Goal: Task Accomplishment & Management: Manage account settings

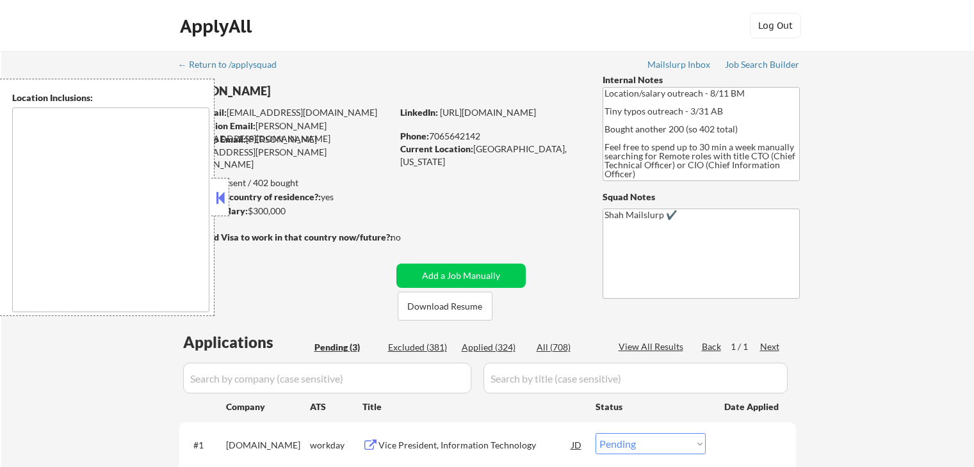
select select ""pending""
click at [926, 285] on div "← Return to /applysquad Mailslurp Inbox Job Search Builder [PERSON_NAME] User E…" at bounding box center [487, 341] width 972 height 581
click at [941, 280] on div "← Return to /applysquad Mailslurp Inbox Job Search Builder [PERSON_NAME] User E…" at bounding box center [487, 341] width 972 height 581
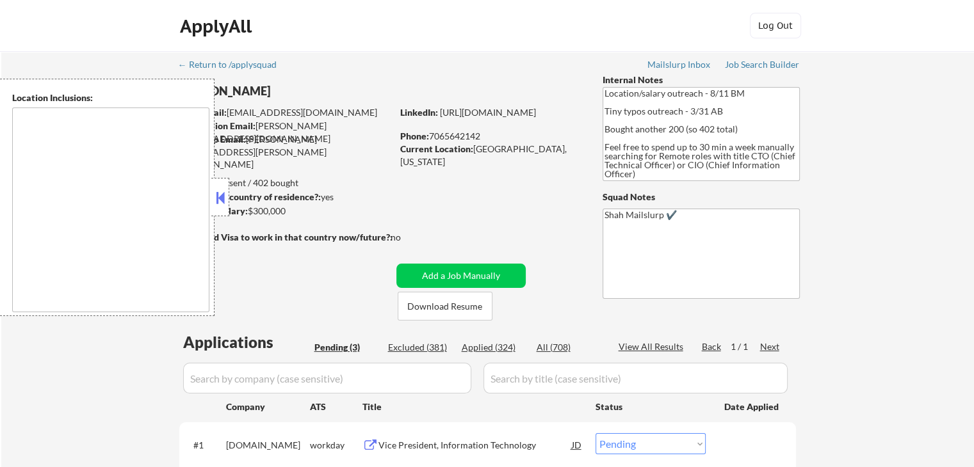
click at [941, 280] on div "← Return to /applysquad Mailslurp Inbox Job Search Builder [PERSON_NAME] User E…" at bounding box center [487, 341] width 972 height 581
click at [951, 287] on div "← Return to /applysquad Mailslurp Inbox Job Search Builder [PERSON_NAME] User E…" at bounding box center [487, 341] width 972 height 581
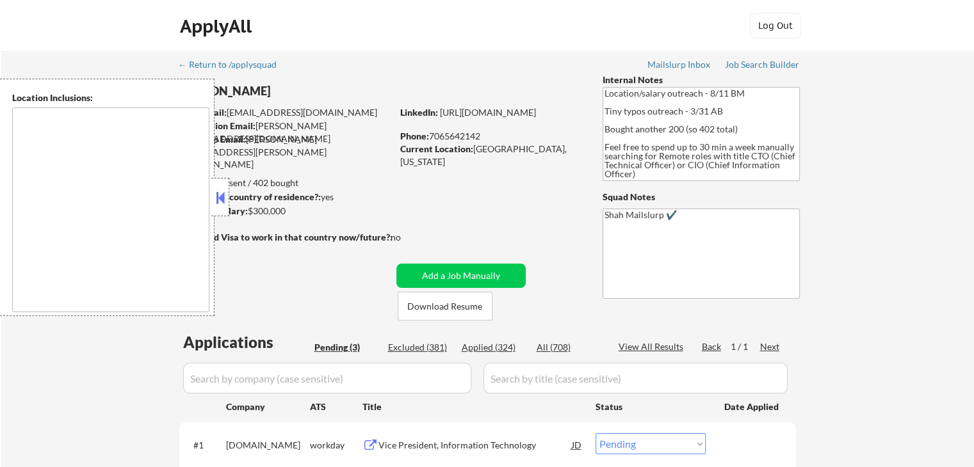
click at [951, 287] on div "← Return to /applysquad Mailslurp Inbox Job Search Builder [PERSON_NAME] User E…" at bounding box center [487, 341] width 972 height 581
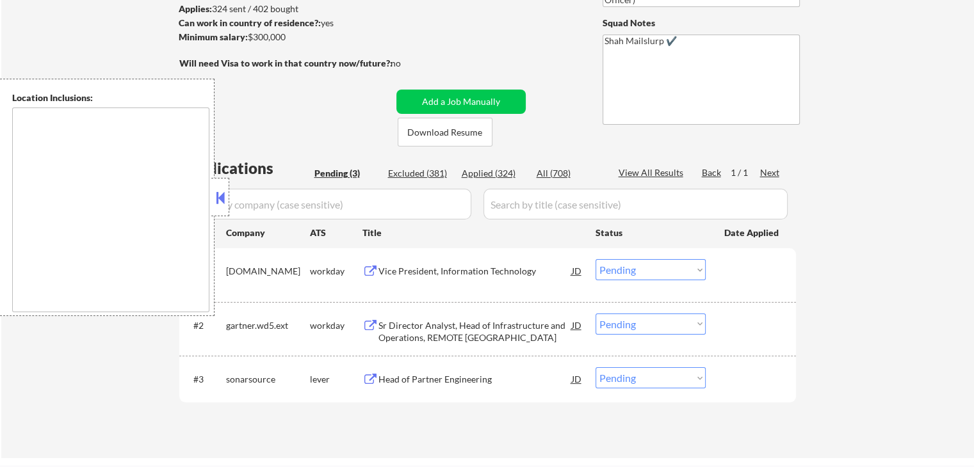
scroll to position [256, 0]
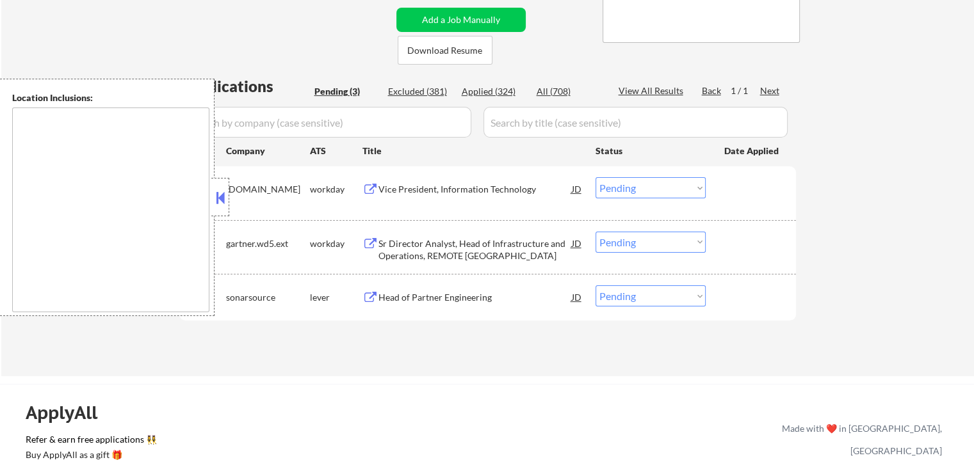
click at [858, 234] on div "← Return to /applysquad Mailslurp Inbox Job Search Builder [PERSON_NAME] User E…" at bounding box center [487, 85] width 972 height 581
click at [917, 255] on div "← Return to /applysquad Mailslurp Inbox Job Search Builder [PERSON_NAME] User E…" at bounding box center [487, 85] width 972 height 581
click at [928, 241] on div "← Return to /applysquad Mailslurp Inbox Job Search Builder [PERSON_NAME] User E…" at bounding box center [487, 85] width 972 height 581
click at [929, 228] on div "← Return to /applysquad Mailslurp Inbox Job Search Builder [PERSON_NAME] User E…" at bounding box center [487, 85] width 972 height 581
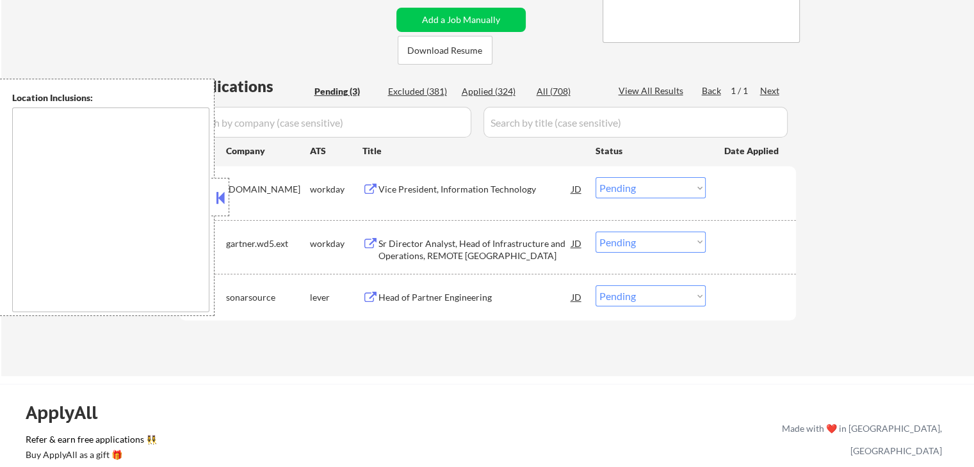
click at [223, 204] on button at bounding box center [220, 197] width 14 height 19
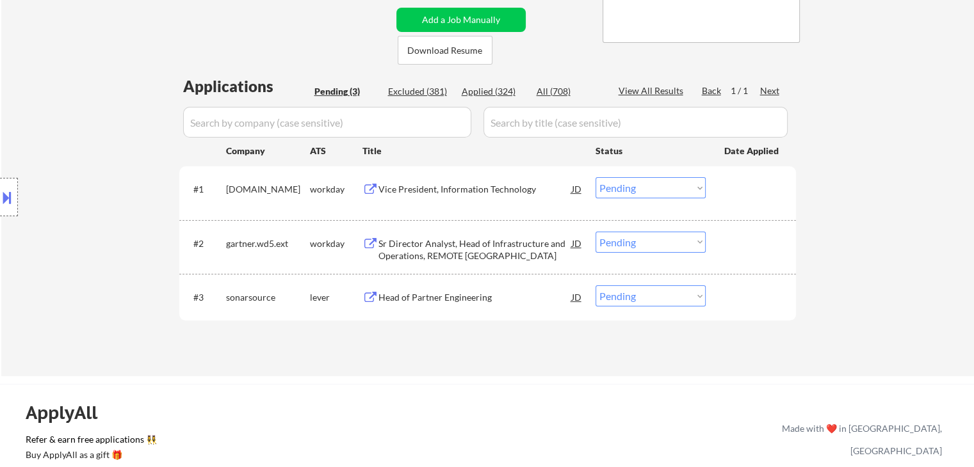
click at [70, 159] on div "Location Inclusions:" at bounding box center [114, 197] width 229 height 237
click at [532, 347] on div "Applications Pending (3) Excluded (381) Applied (324) All (708) View All Result…" at bounding box center [487, 214] width 616 height 277
click at [453, 189] on div "Vice President, Information Technology" at bounding box center [474, 189] width 193 height 13
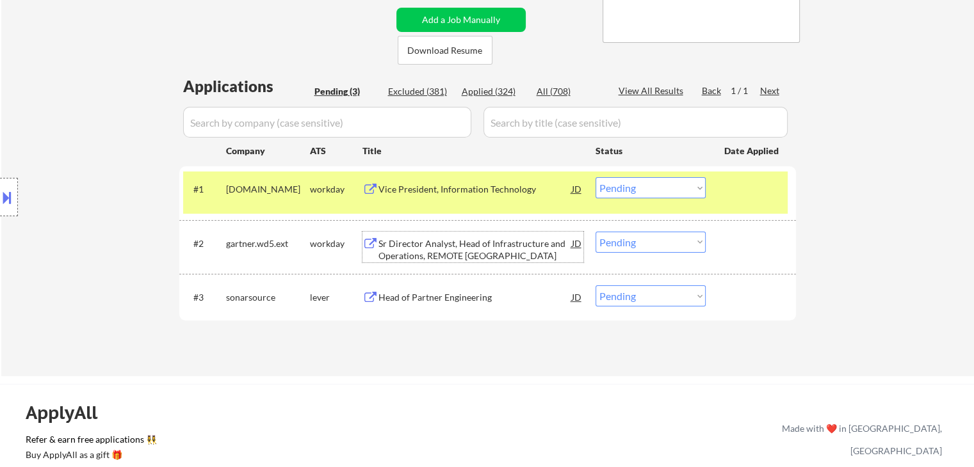
click at [422, 252] on div "Sr Director Analyst, Head of Infrastructure and Operations, REMOTE [GEOGRAPHIC_…" at bounding box center [474, 249] width 193 height 25
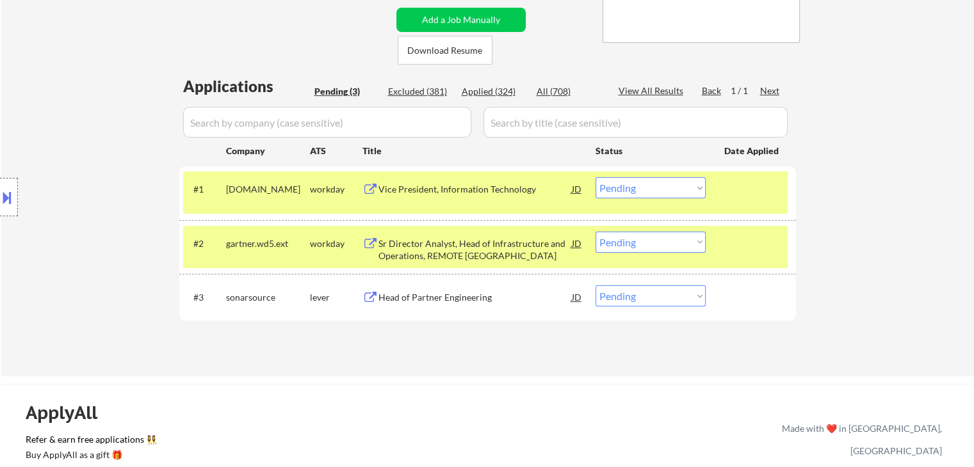
click at [435, 303] on div "Head of Partner Engineering" at bounding box center [474, 297] width 193 height 13
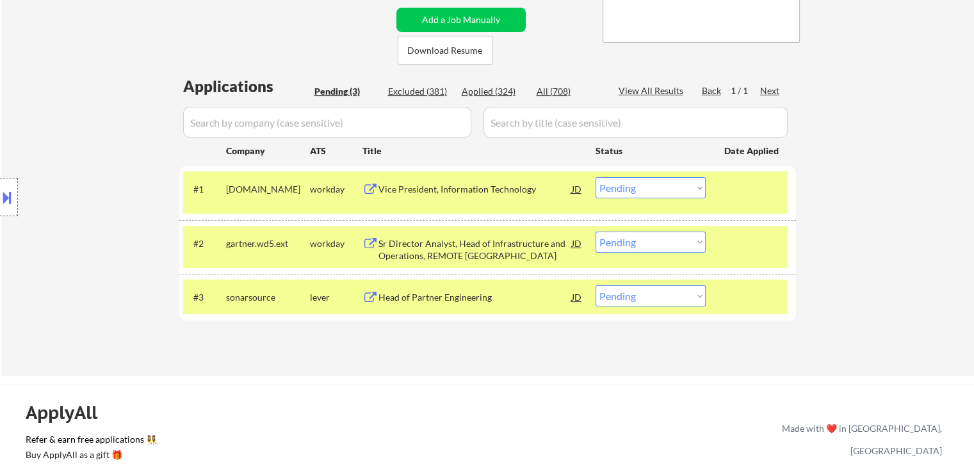
click at [102, 139] on div "Location Inclusions:" at bounding box center [114, 197] width 229 height 237
click at [25, 159] on div "Location Inclusions:" at bounding box center [114, 197] width 229 height 237
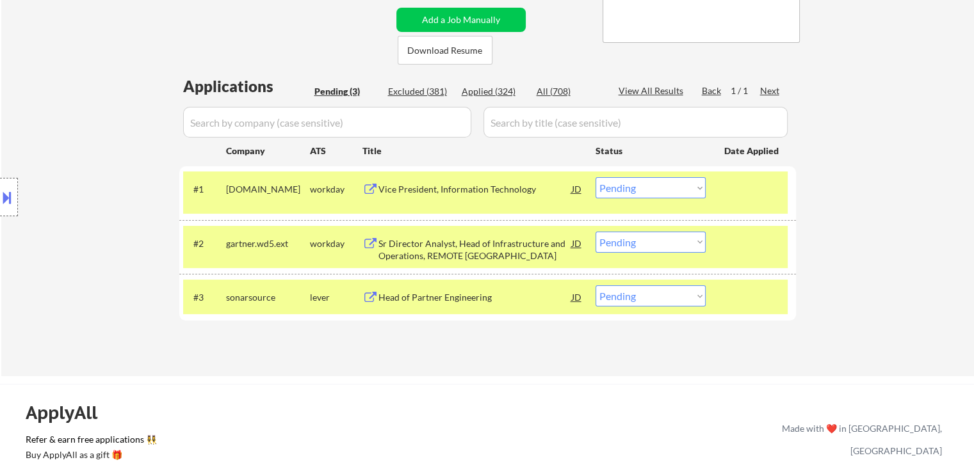
click at [25, 159] on div "Location Inclusions:" at bounding box center [114, 197] width 229 height 237
click at [4, 197] on button at bounding box center [7, 197] width 14 height 21
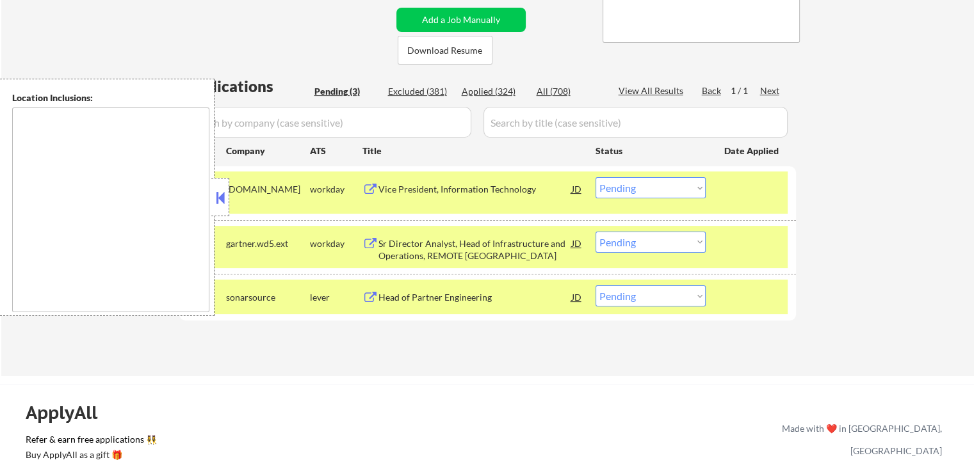
click at [216, 202] on button at bounding box center [220, 197] width 14 height 19
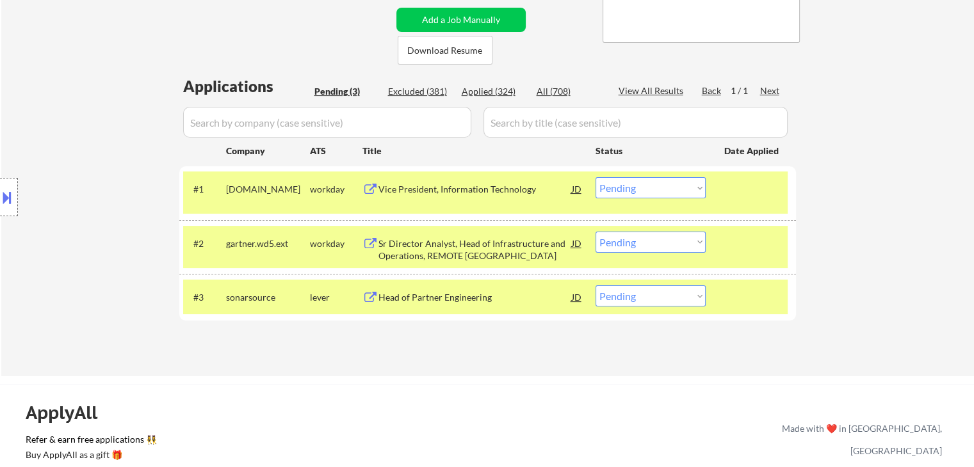
drag, startPoint x: 380, startPoint y: 358, endPoint x: 361, endPoint y: 463, distance: 107.3
click at [380, 358] on div "← Return to /applysquad Mailslurp Inbox Job Search Builder [PERSON_NAME] User E…" at bounding box center [487, 80] width 639 height 571
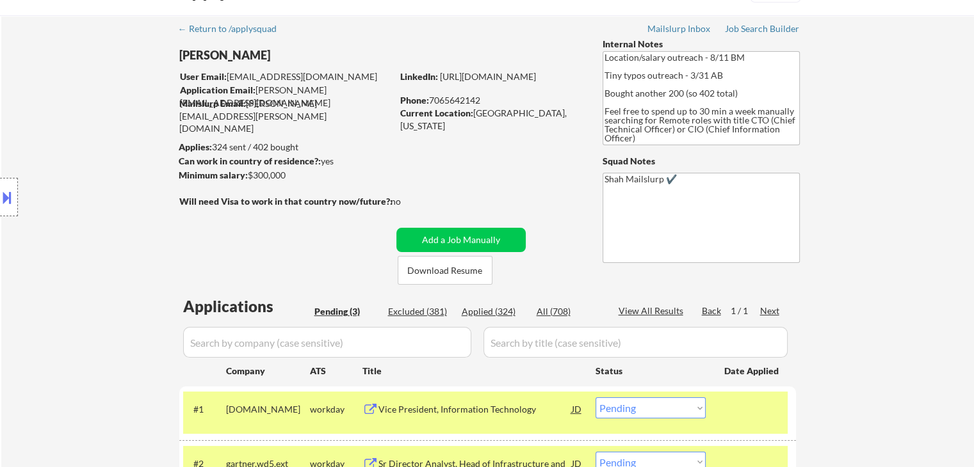
scroll to position [0, 0]
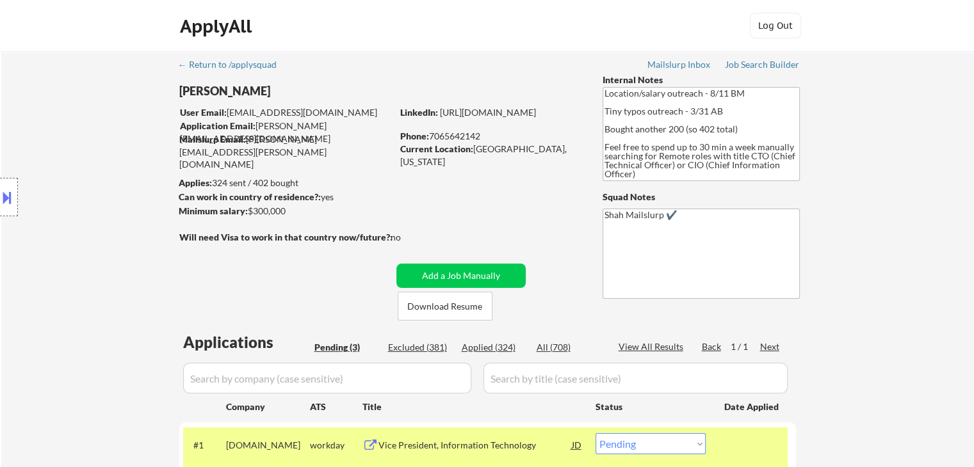
click at [760, 61] on div "Job Search Builder" at bounding box center [762, 64] width 75 height 9
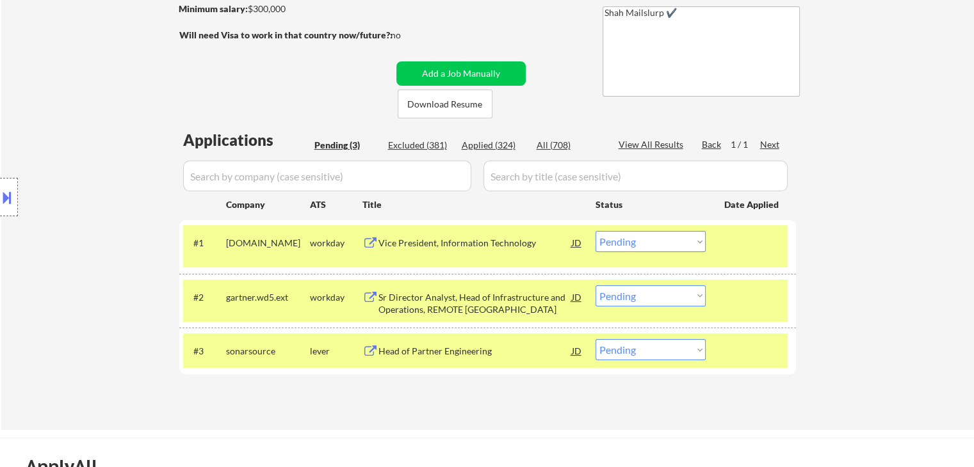
scroll to position [128, 0]
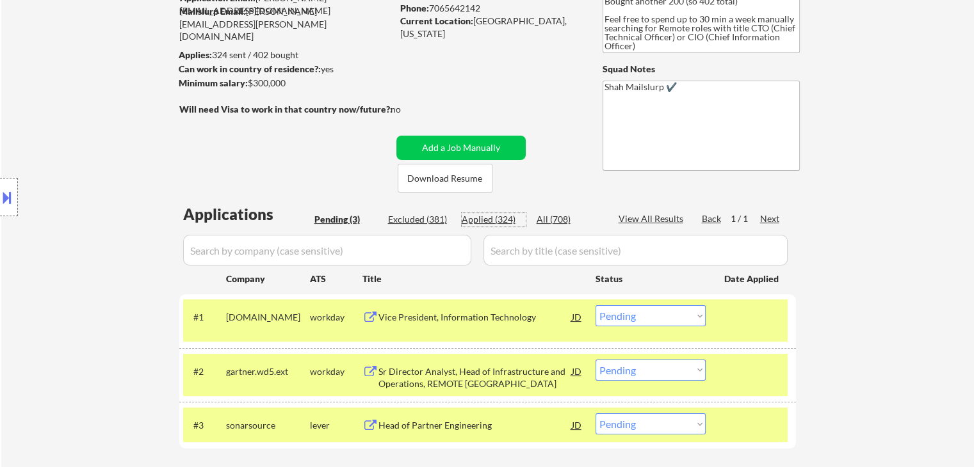
drag, startPoint x: 486, startPoint y: 218, endPoint x: 465, endPoint y: 228, distance: 23.2
click at [487, 218] on div "Applied (324)" at bounding box center [493, 219] width 64 height 13
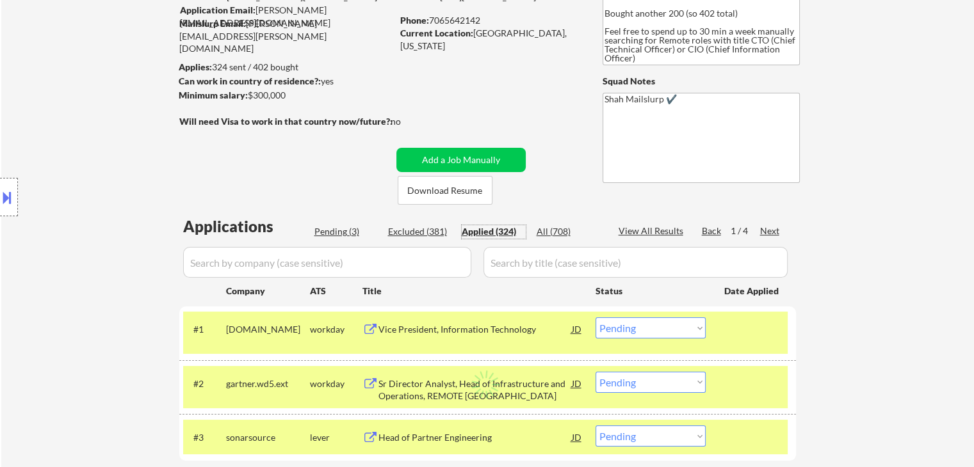
scroll to position [0, 0]
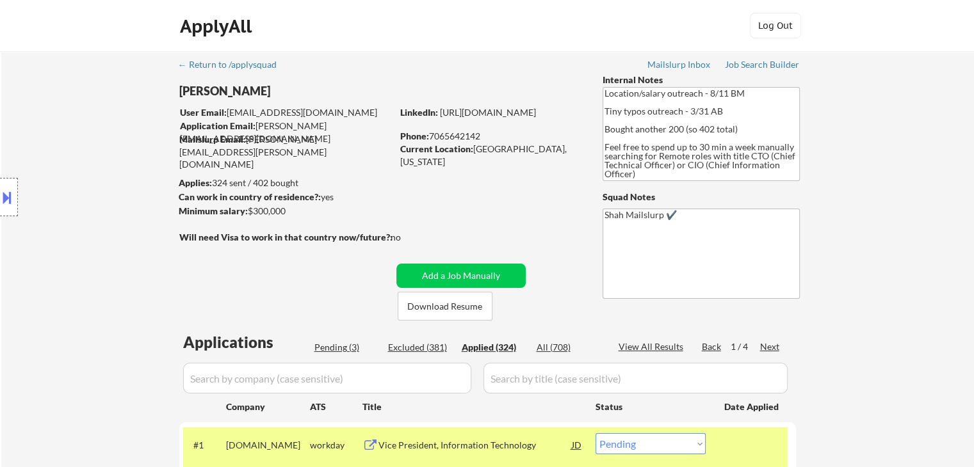
select select ""applied""
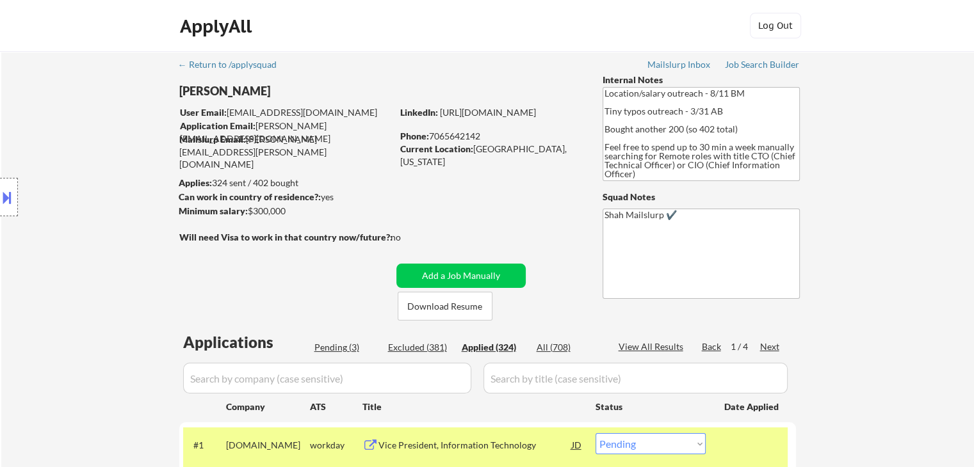
select select ""applied""
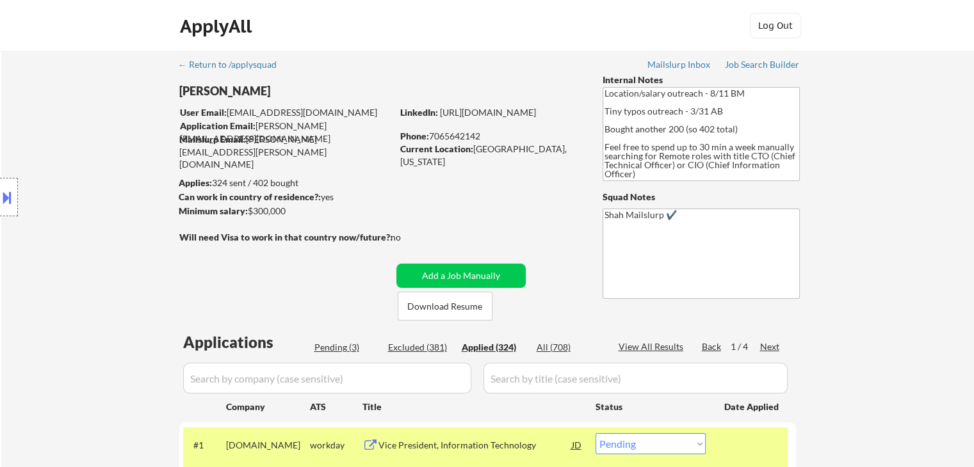
select select ""applied""
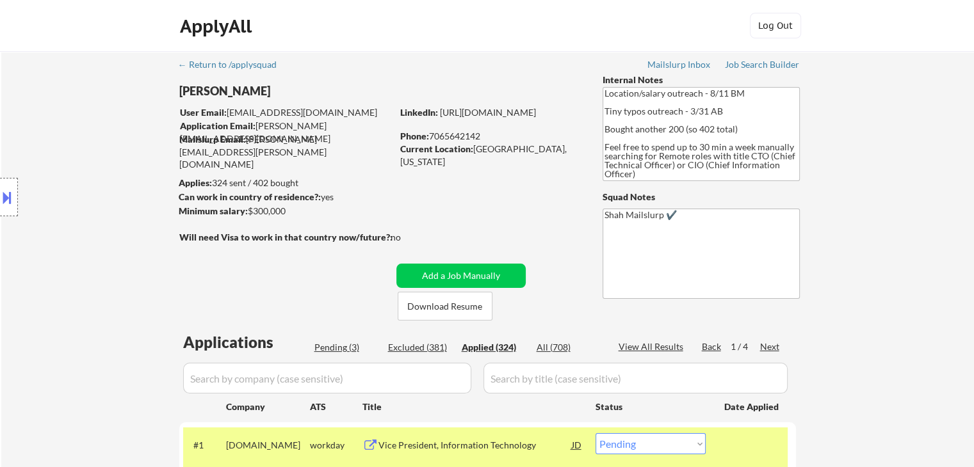
select select ""applied""
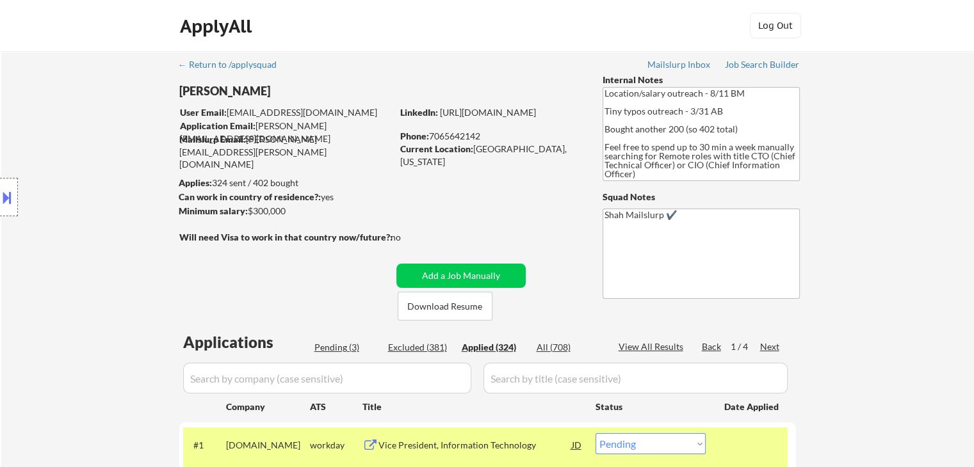
select select ""applied""
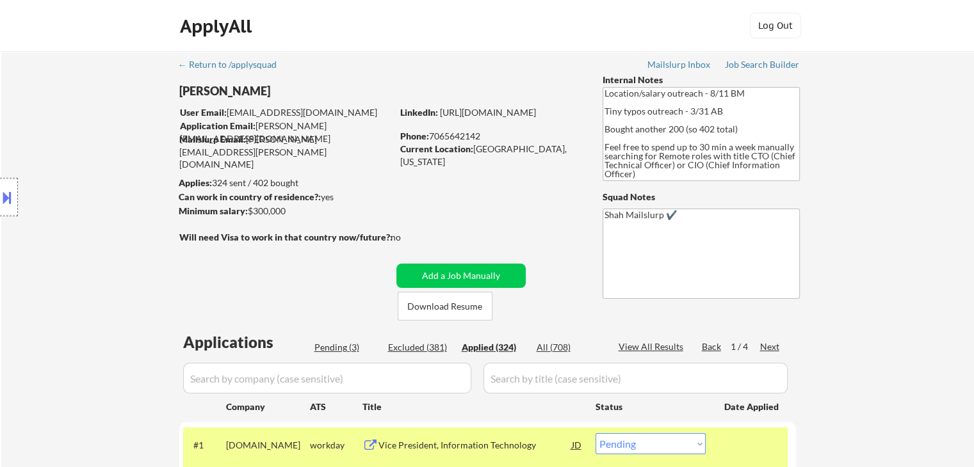
select select ""applied""
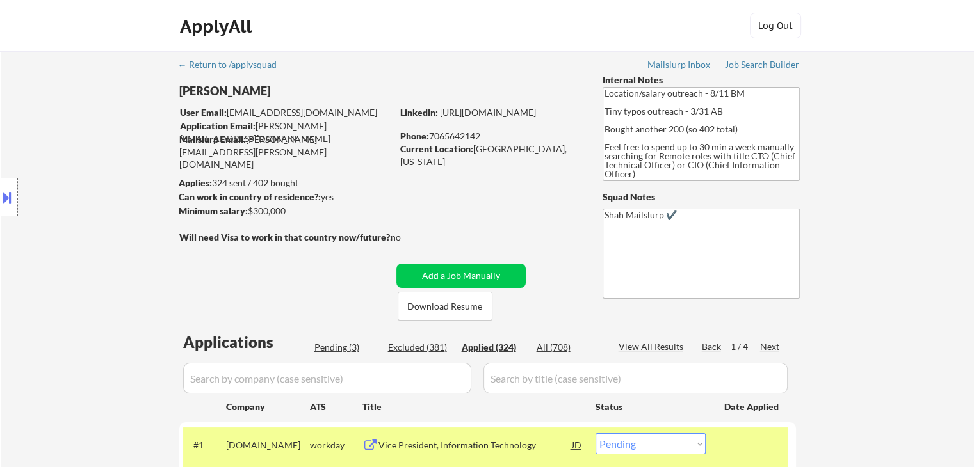
select select ""applied""
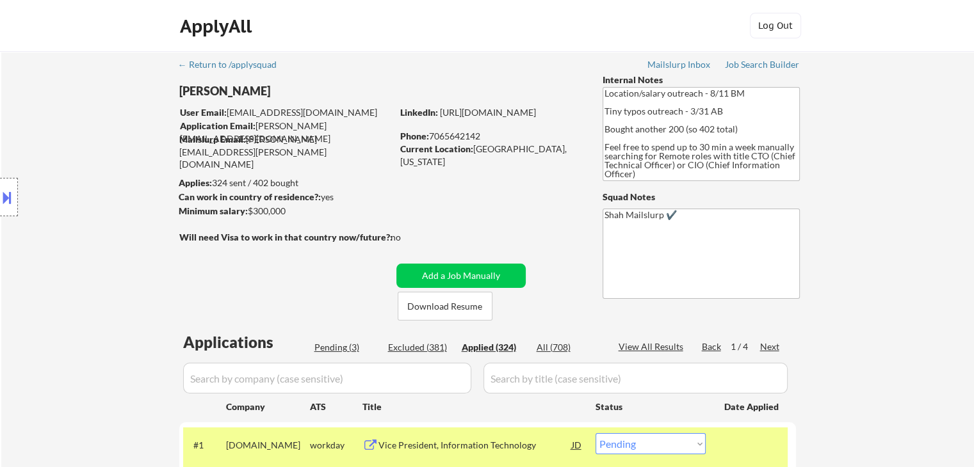
select select ""applied""
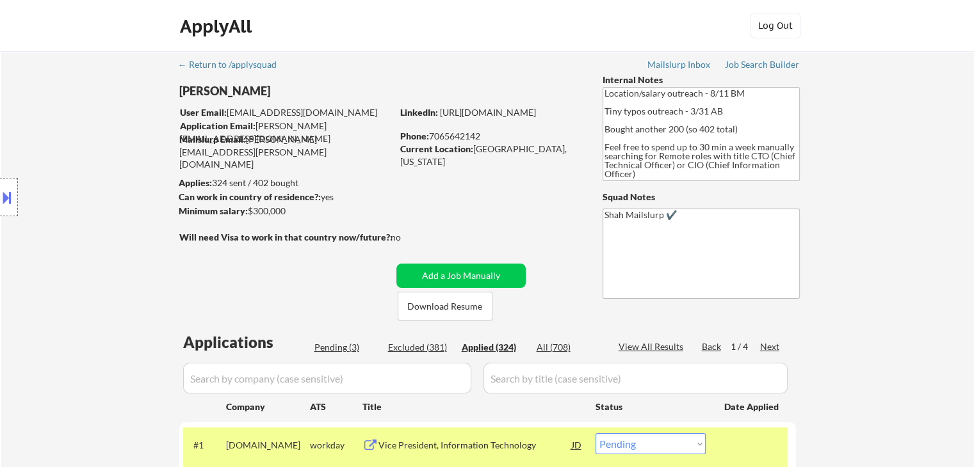
select select ""applied""
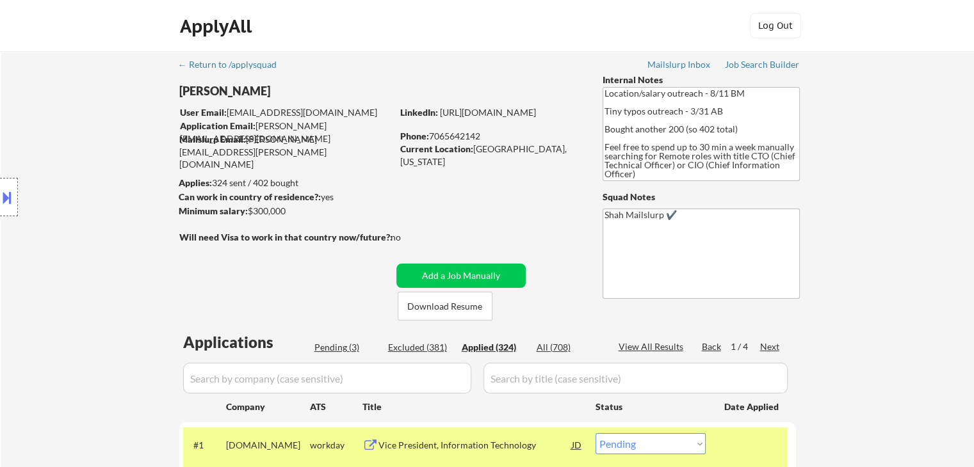
select select ""applied""
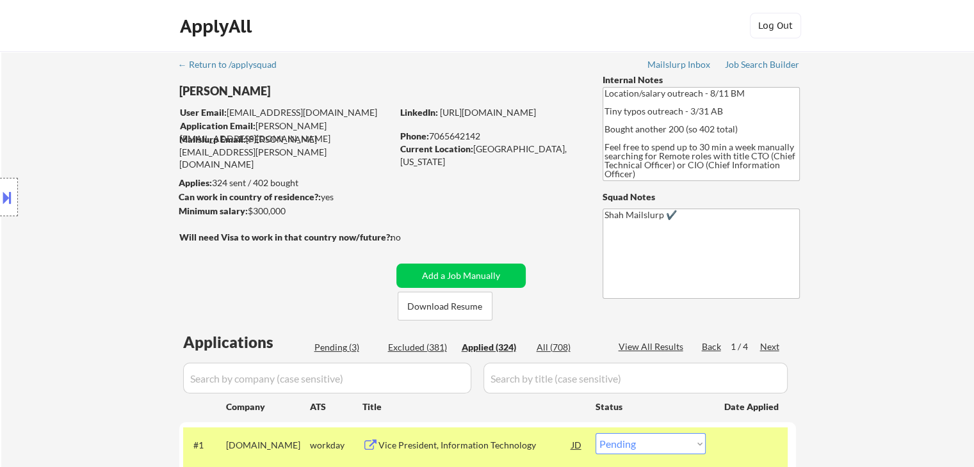
select select ""applied""
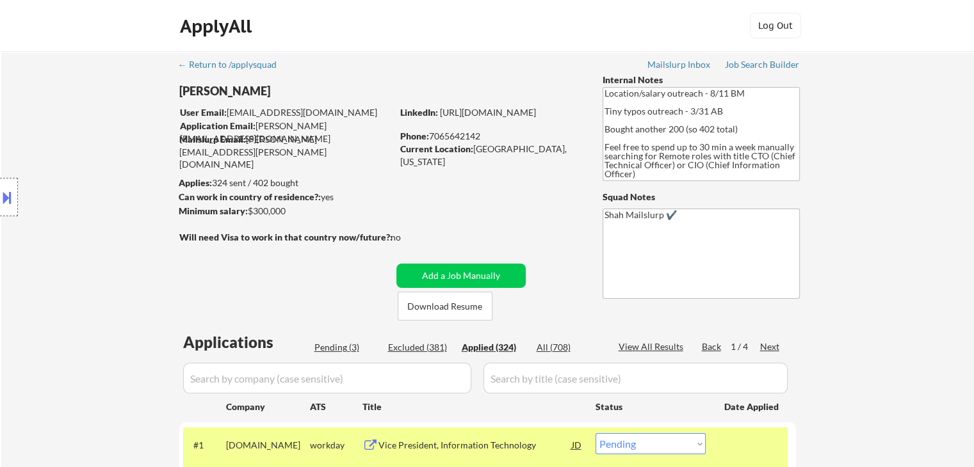
select select ""applied""
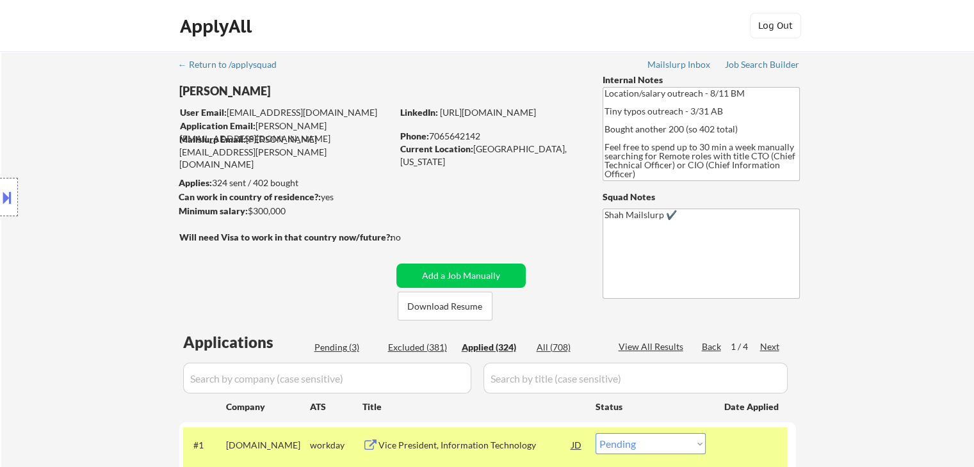
select select ""applied""
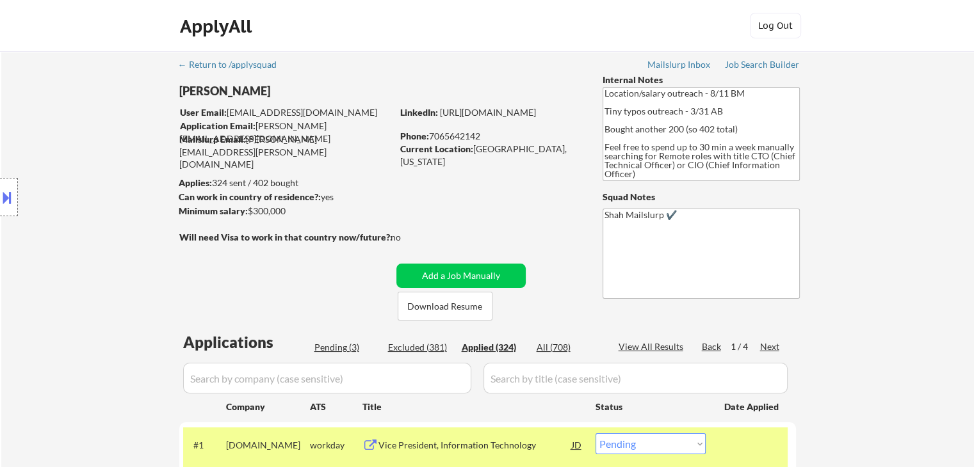
select select ""applied""
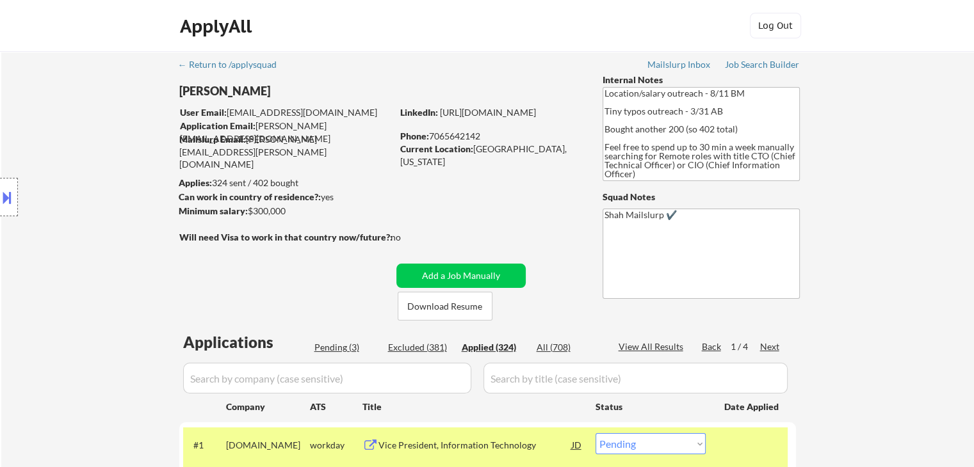
select select ""applied""
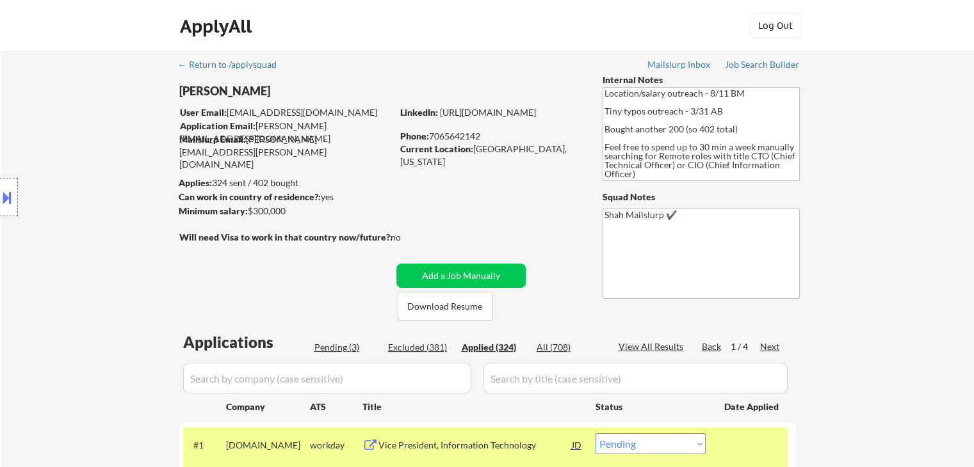
select select ""applied""
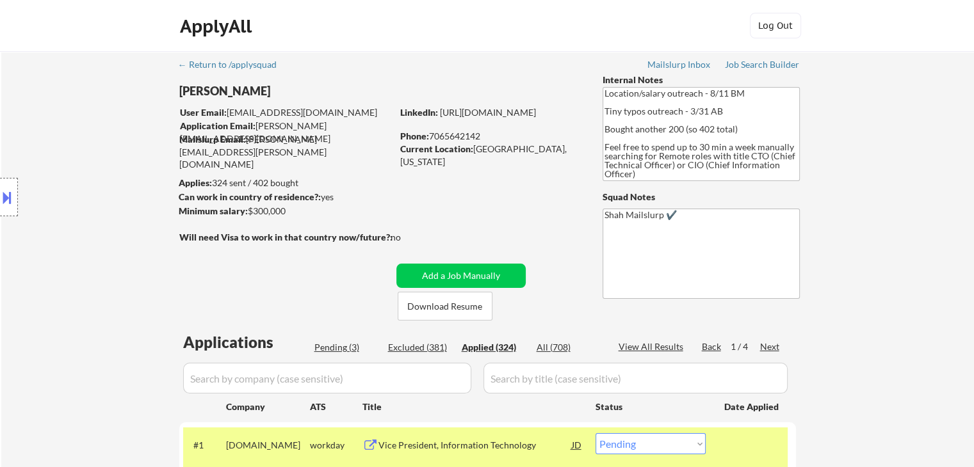
select select ""applied""
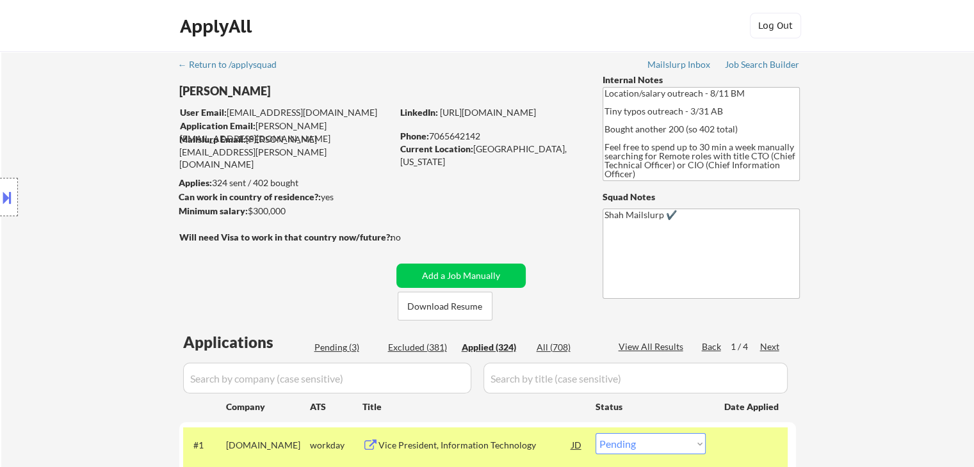
select select ""applied""
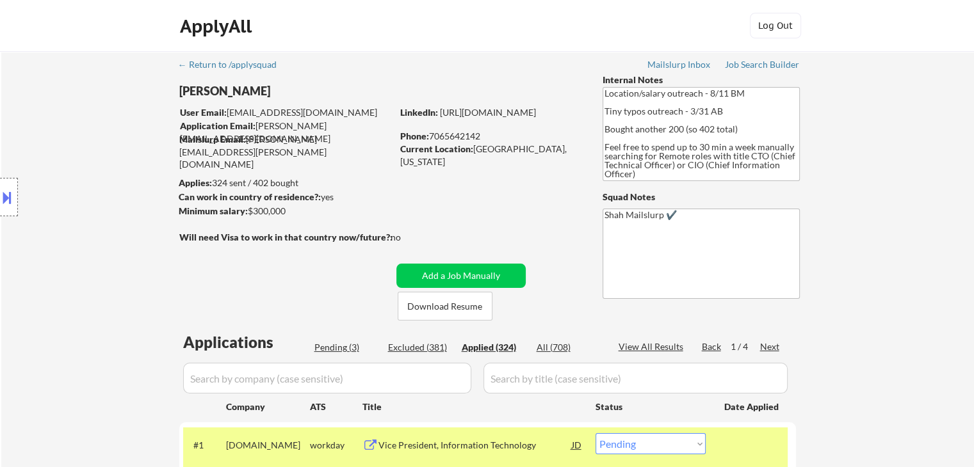
select select ""applied""
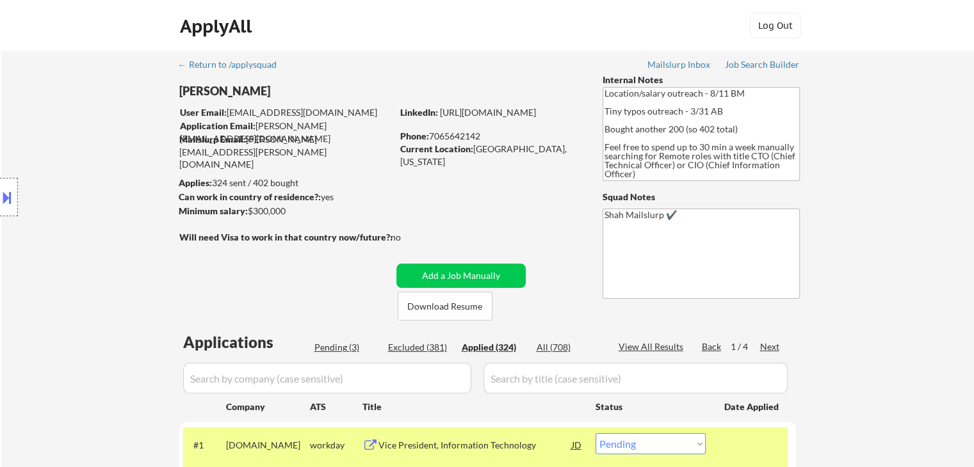
select select ""applied""
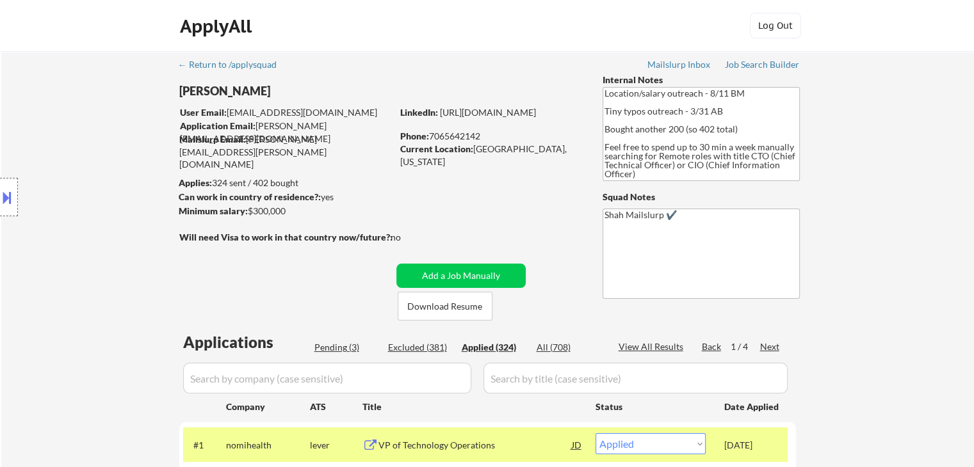
click at [56, 203] on div "Location Inclusions:" at bounding box center [114, 197] width 229 height 237
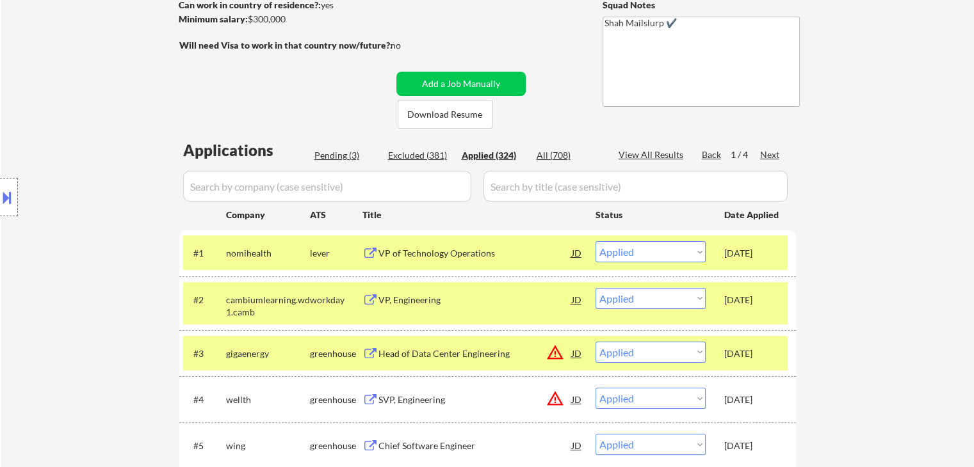
click at [330, 159] on div "Pending (3)" at bounding box center [346, 155] width 64 height 13
select select ""pending""
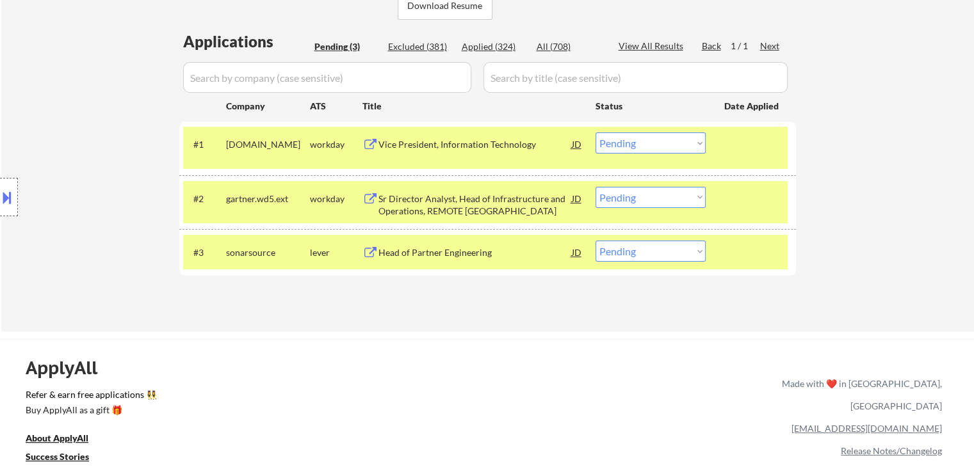
scroll to position [320, 0]
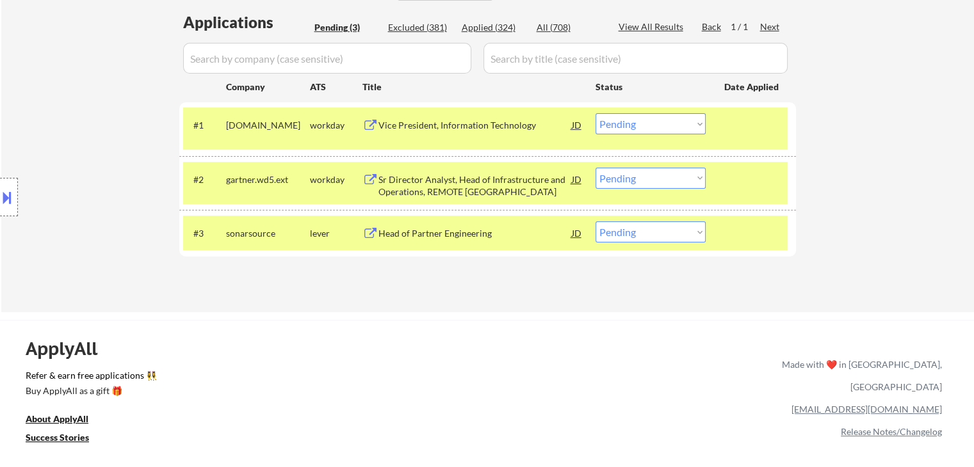
click at [627, 182] on select "Choose an option... Pending Applied Excluded (Questions) Excluded (Expired) Exc…" at bounding box center [650, 178] width 110 height 21
click at [595, 168] on select "Choose an option... Pending Applied Excluded (Questions) Excluded (Expired) Exc…" at bounding box center [650, 178] width 110 height 21
select select ""pending""
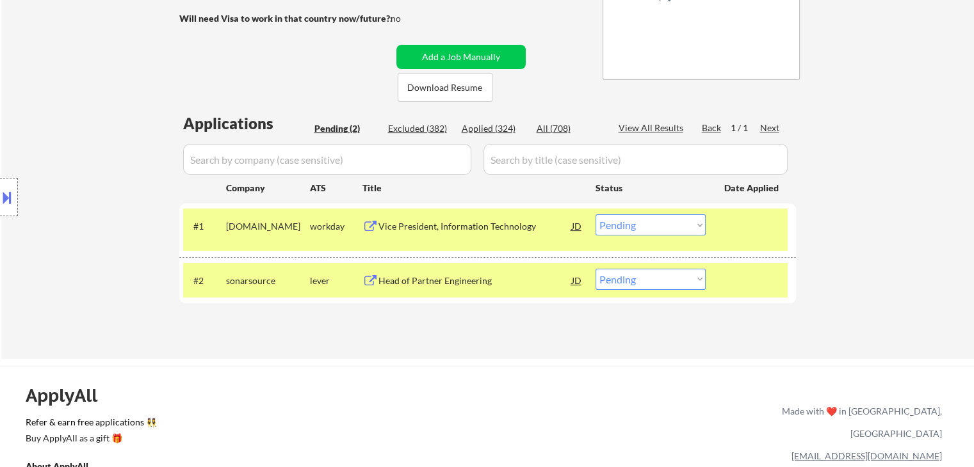
scroll to position [128, 0]
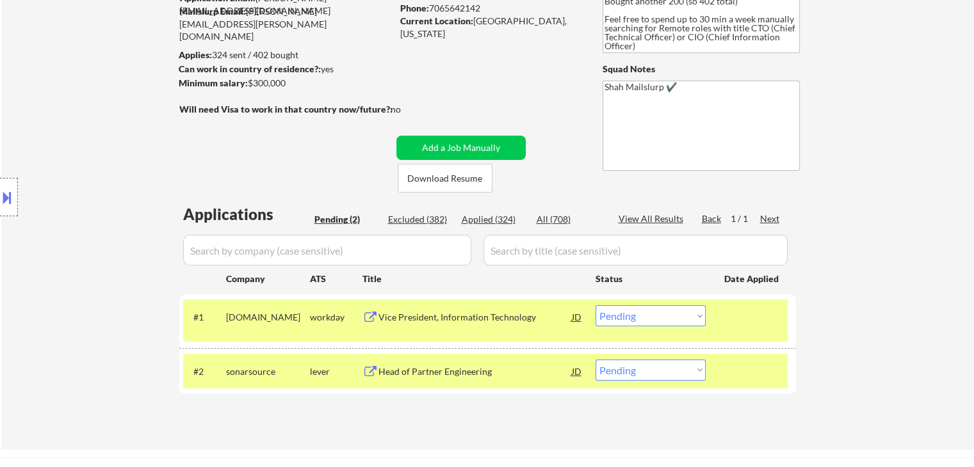
click at [134, 228] on div "Location Inclusions:" at bounding box center [114, 197] width 229 height 237
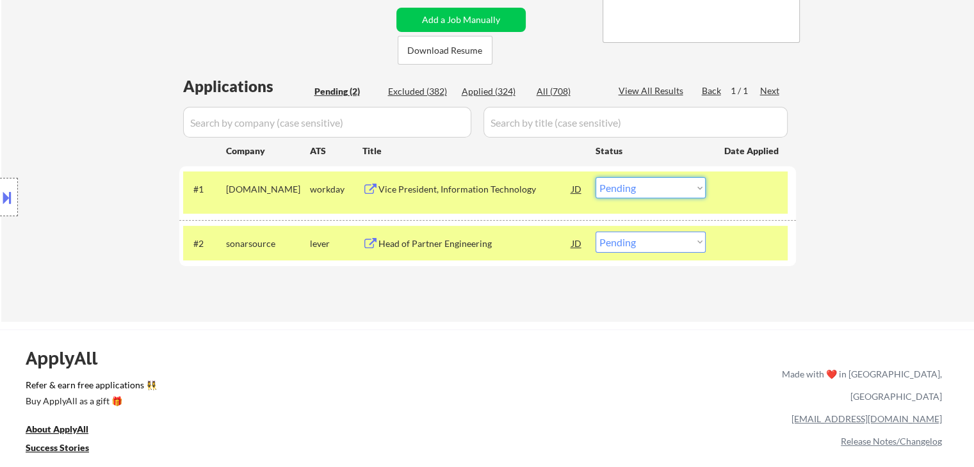
drag, startPoint x: 671, startPoint y: 188, endPoint x: 647, endPoint y: 195, distance: 24.9
click at [671, 188] on select "Choose an option... Pending Applied Excluded (Questions) Excluded (Expired) Exc…" at bounding box center [650, 187] width 110 height 21
click at [595, 177] on select "Choose an option... Pending Applied Excluded (Questions) Excluded (Expired) Exc…" at bounding box center [650, 187] width 110 height 21
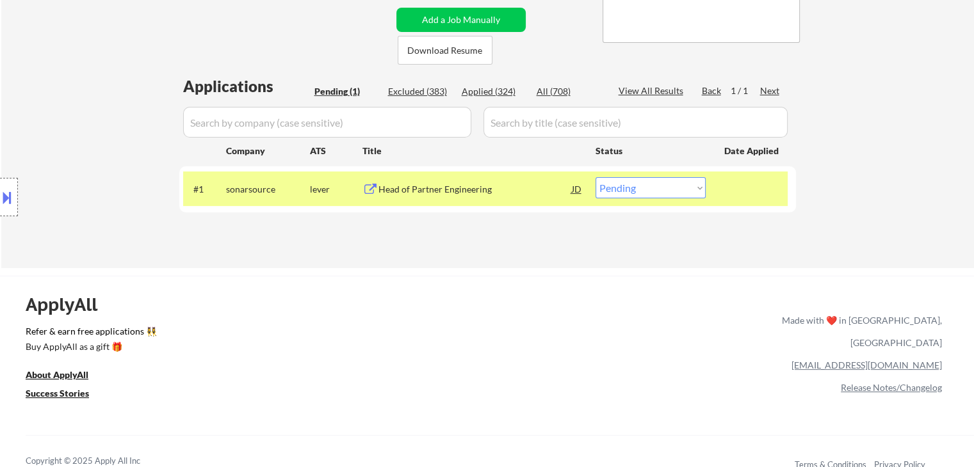
drag, startPoint x: 656, startPoint y: 189, endPoint x: 643, endPoint y: 185, distance: 13.4
click at [656, 189] on select "Choose an option... Pending Applied Excluded (Questions) Excluded (Expired) Exc…" at bounding box center [650, 187] width 110 height 21
click at [595, 177] on select "Choose an option... Pending Applied Excluded (Questions) Excluded (Expired) Exc…" at bounding box center [650, 187] width 110 height 21
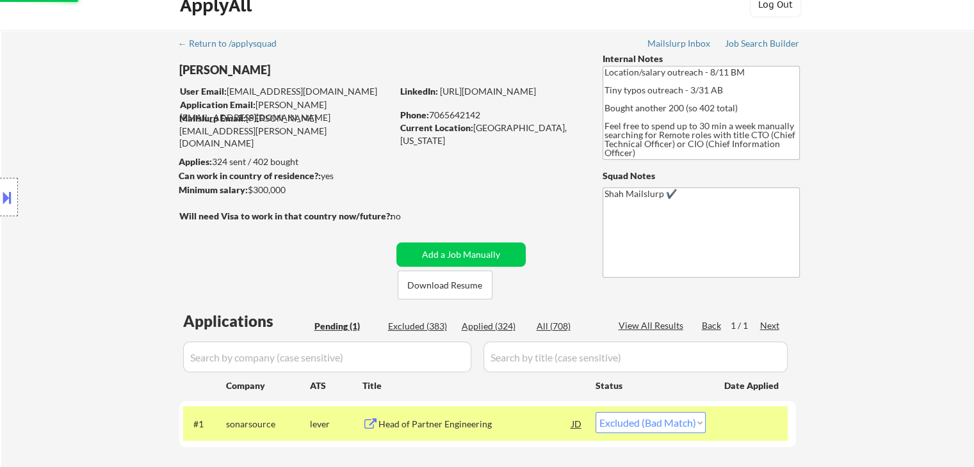
scroll to position [0, 0]
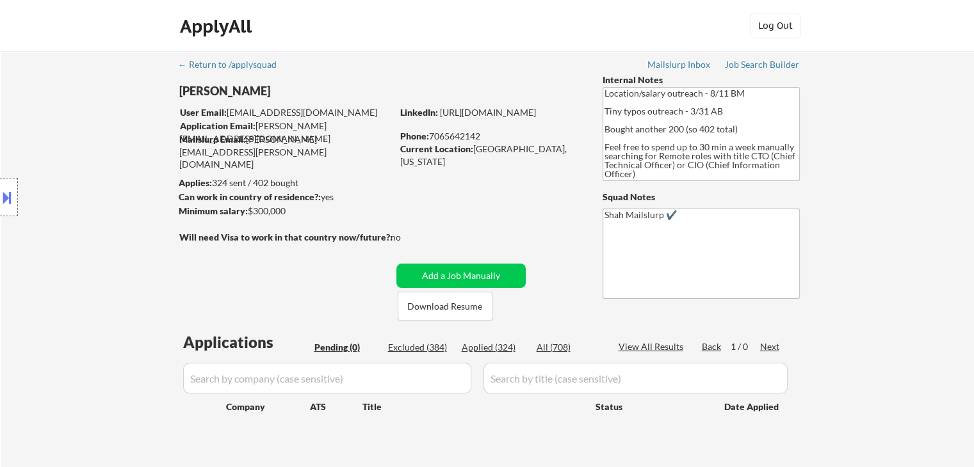
select select ""pending""
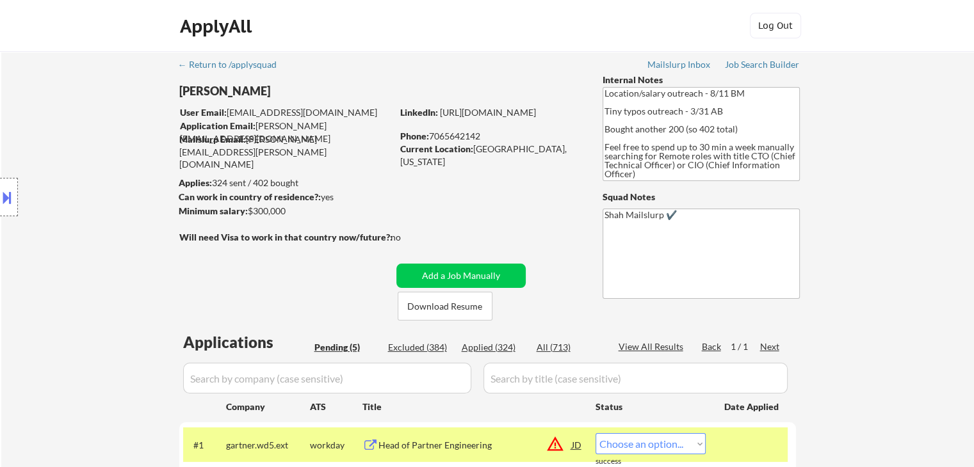
select select ""pending""
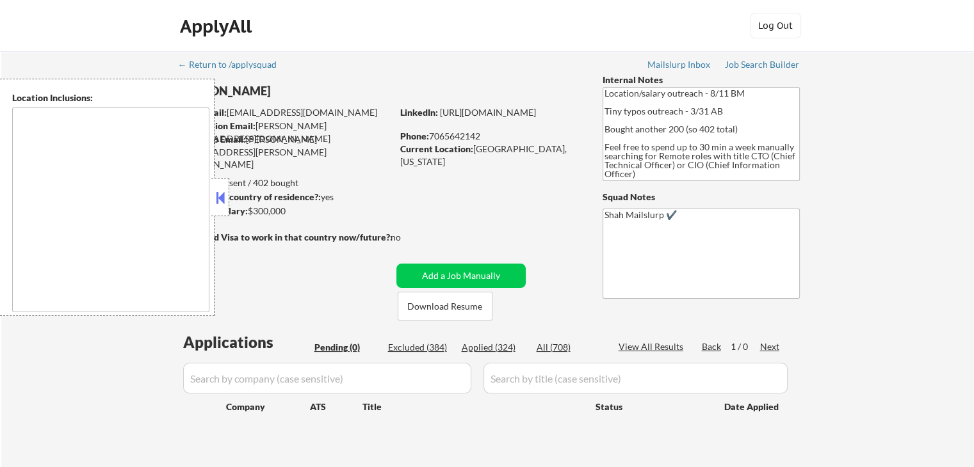
click at [218, 198] on button at bounding box center [220, 197] width 14 height 19
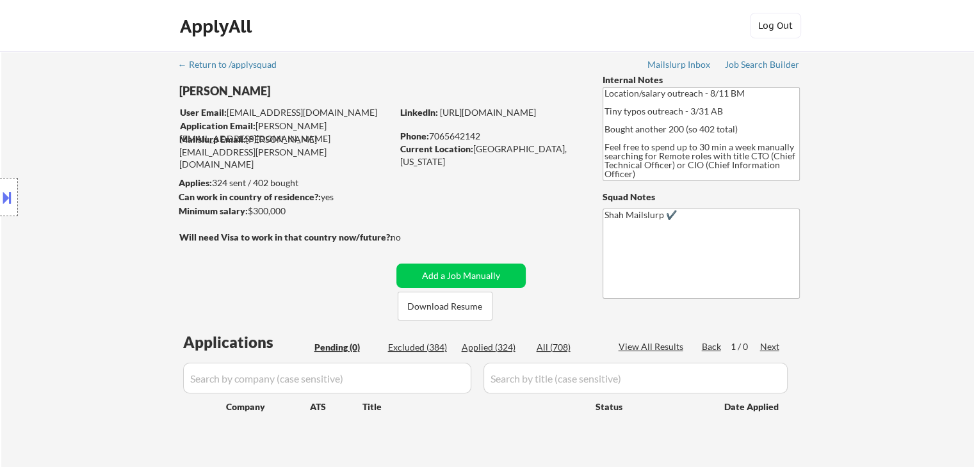
click at [106, 195] on div "Location Inclusions:" at bounding box center [114, 197] width 229 height 237
click at [60, 205] on div "Location Inclusions:" at bounding box center [114, 197] width 229 height 237
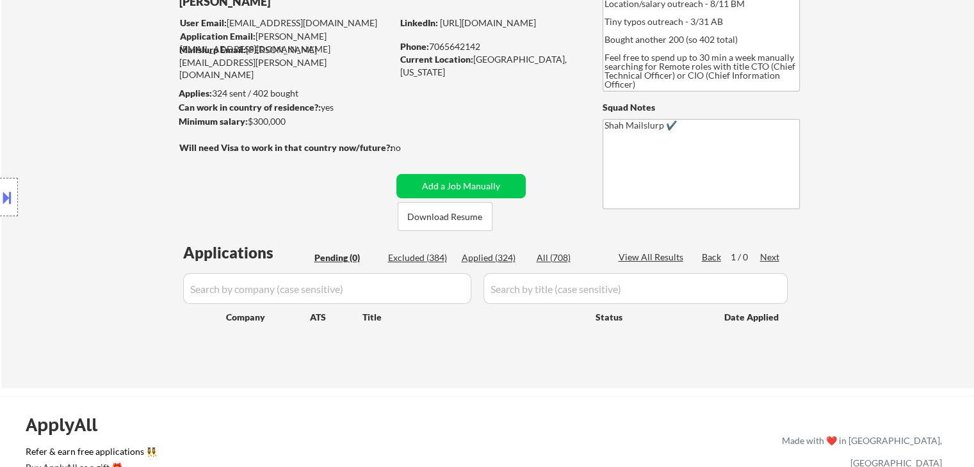
scroll to position [128, 0]
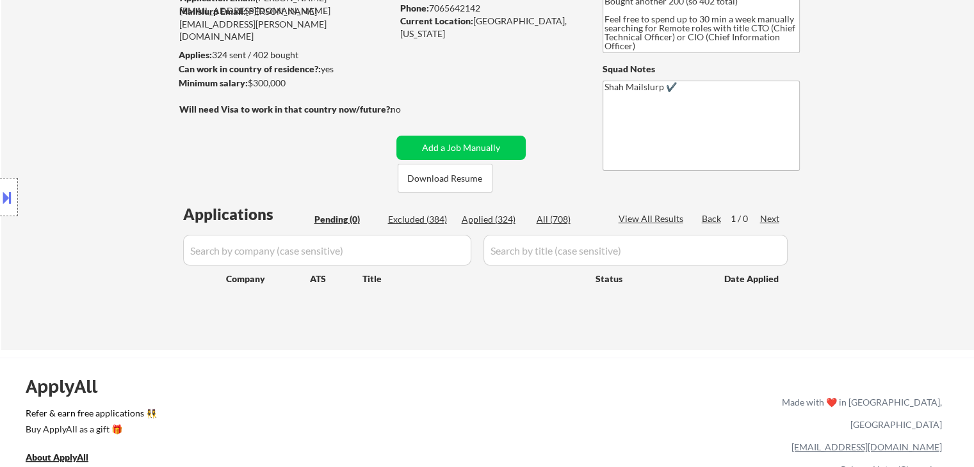
click at [128, 185] on div "Location Inclusions:" at bounding box center [114, 197] width 229 height 237
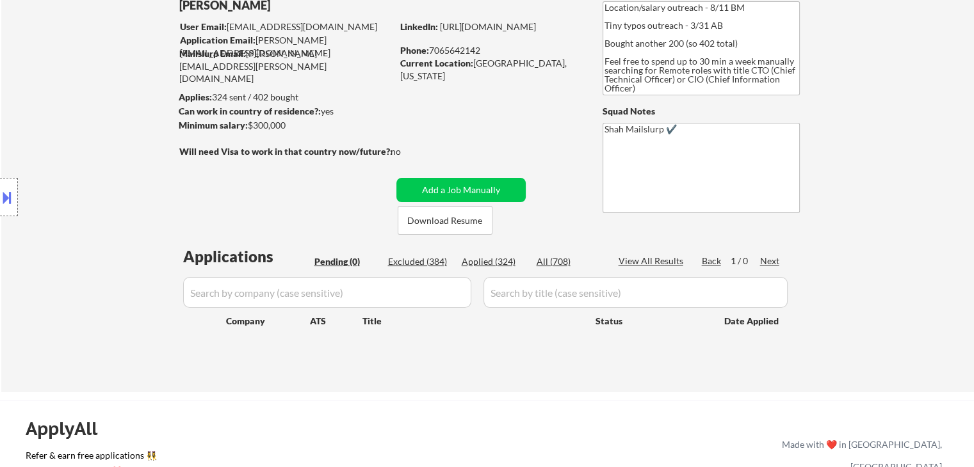
scroll to position [64, 0]
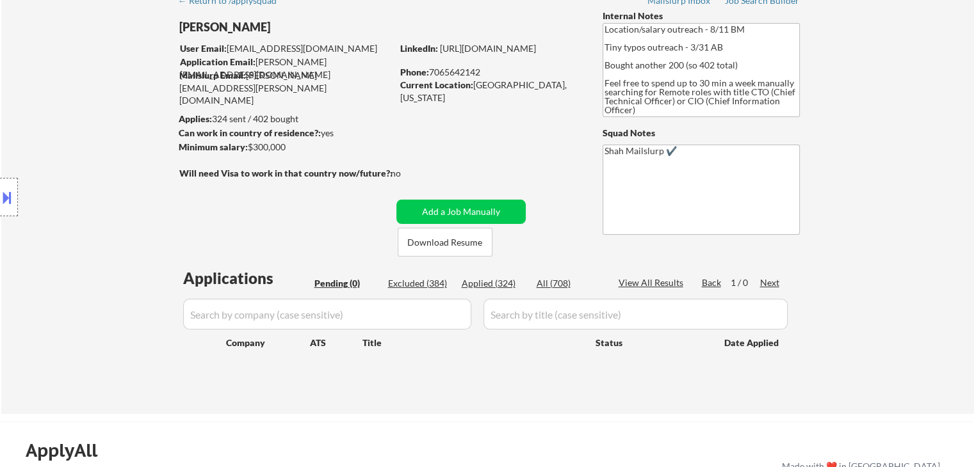
click at [115, 185] on div "Location Inclusions:" at bounding box center [114, 197] width 229 height 237
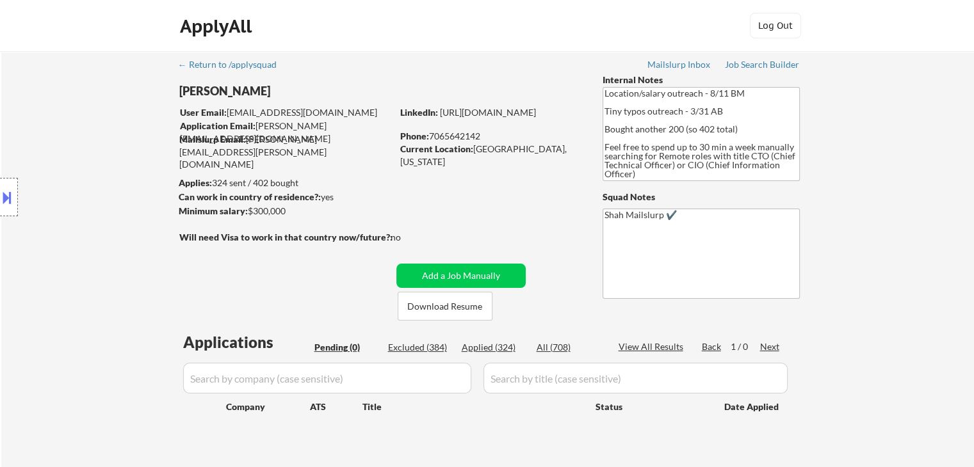
click at [86, 168] on div "Location Inclusions:" at bounding box center [114, 197] width 229 height 237
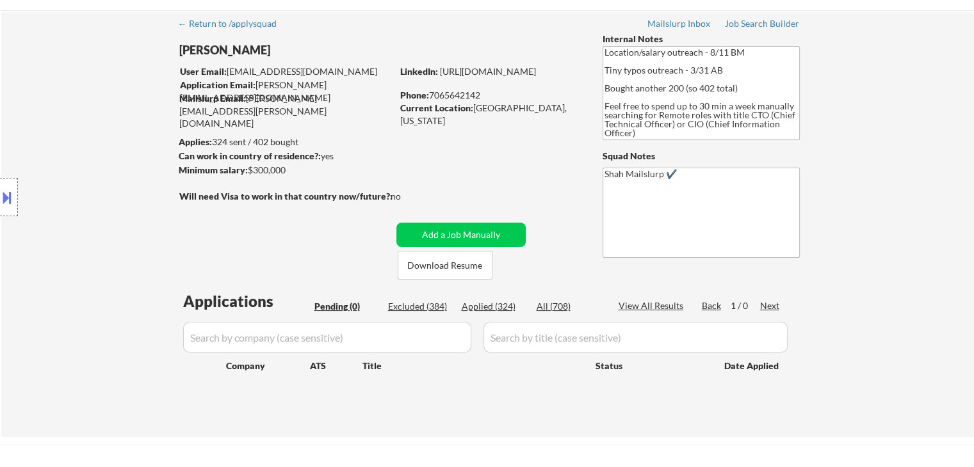
scroll to position [64, 0]
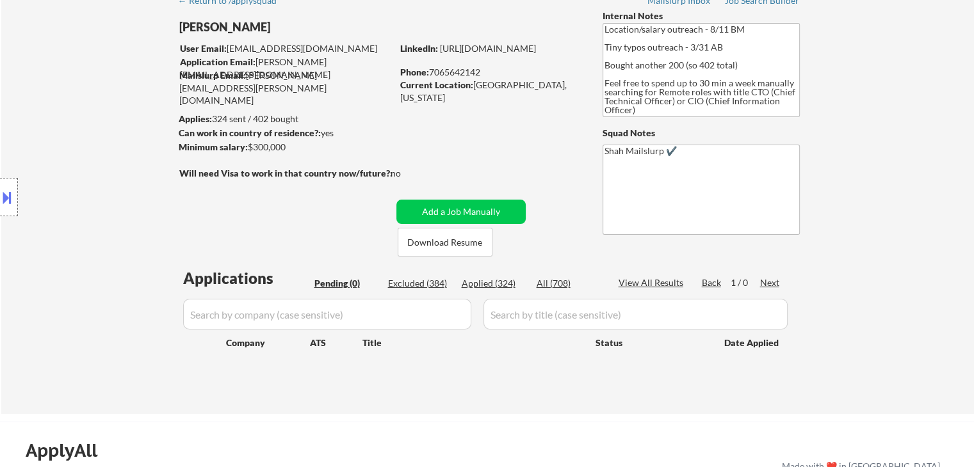
click at [839, 186] on div "← Return to /applysquad Mailslurp Inbox Job Search Builder Johnathon Brett User…" at bounding box center [487, 200] width 972 height 427
click at [847, 181] on div "← Return to /applysquad Mailslurp Inbox Job Search Builder Johnathon Brett User…" at bounding box center [487, 200] width 972 height 427
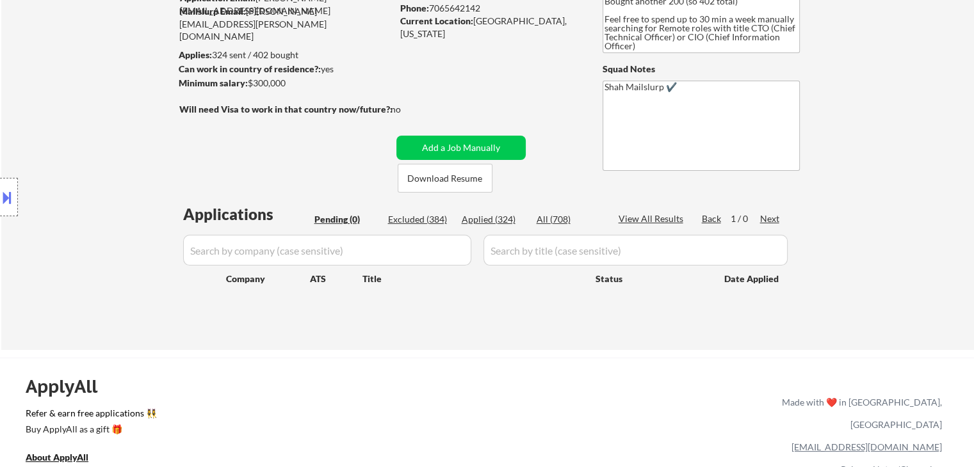
drag, startPoint x: 855, startPoint y: 219, endPoint x: 778, endPoint y: 272, distance: 93.4
click at [856, 218] on div "← Return to /applysquad Mailslurp Inbox Job Search Builder Johnathon Brett User…" at bounding box center [487, 136] width 972 height 427
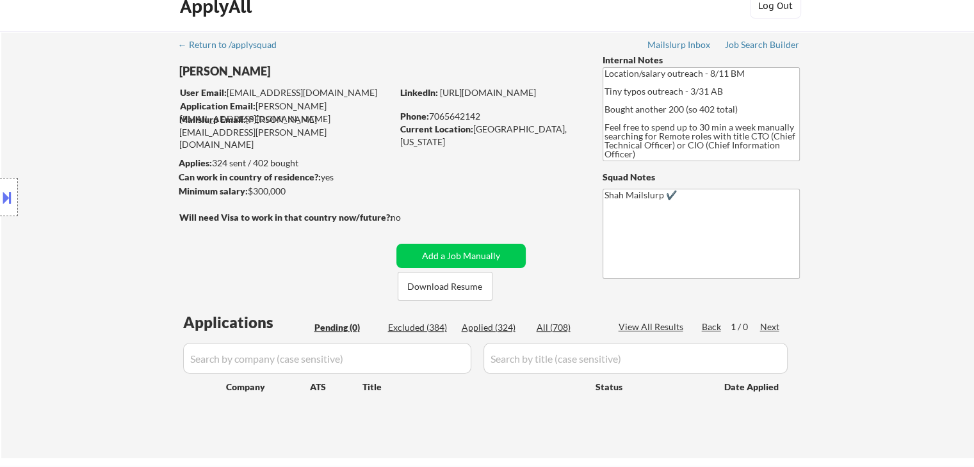
scroll to position [0, 0]
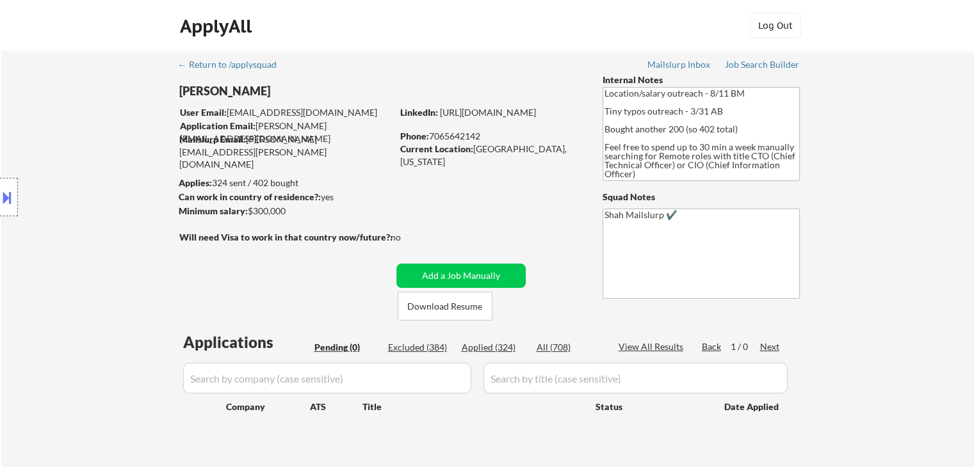
click at [56, 189] on div "Location Inclusions:" at bounding box center [114, 197] width 229 height 237
click at [78, 183] on div "Location Inclusions:" at bounding box center [114, 197] width 229 height 237
click at [88, 188] on div "Location Inclusions:" at bounding box center [114, 197] width 229 height 237
drag, startPoint x: 59, startPoint y: 162, endPoint x: 136, endPoint y: 210, distance: 90.6
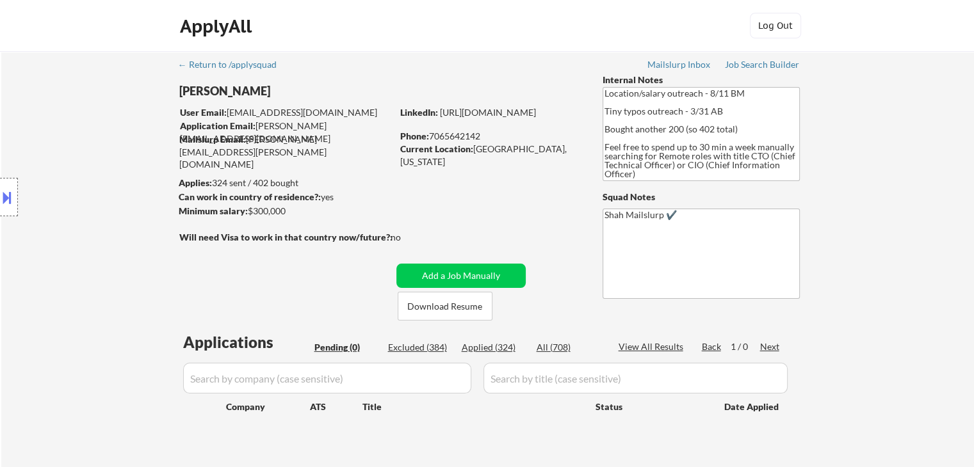
click at [60, 162] on div "Location Inclusions:" at bounding box center [114, 197] width 229 height 237
click at [116, 213] on div "Location Inclusions:" at bounding box center [114, 197] width 229 height 237
click at [113, 211] on div "Location Inclusions:" at bounding box center [114, 197] width 229 height 237
click at [112, 211] on div "Location Inclusions:" at bounding box center [114, 197] width 229 height 237
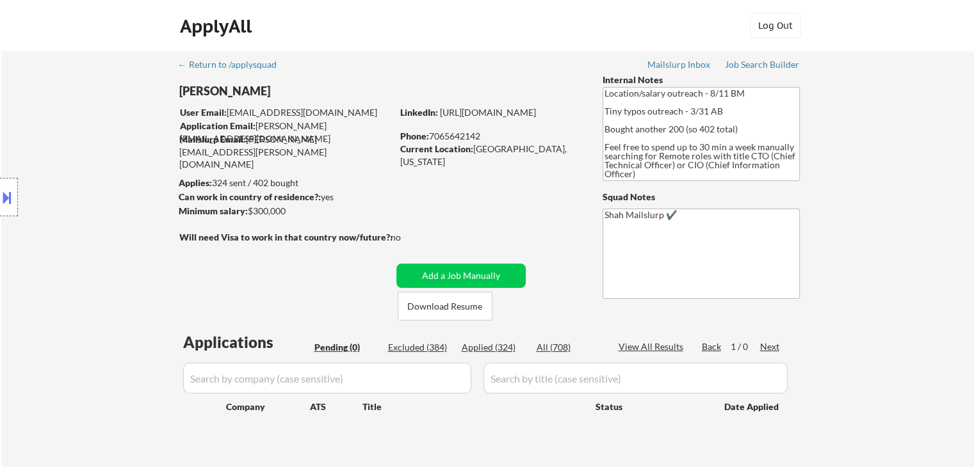
click at [112, 211] on div "Location Inclusions:" at bounding box center [114, 197] width 229 height 237
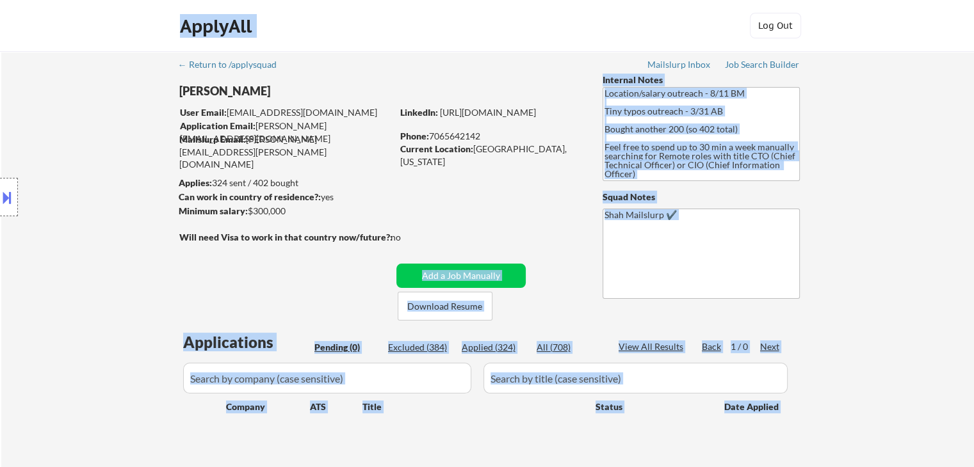
drag, startPoint x: 405, startPoint y: 235, endPoint x: 120, endPoint y: 235, distance: 284.2
click at [120, 235] on body "← Return to /applysquad Mailslurp Inbox Job Search Builder Johnathon Brett User…" at bounding box center [487, 233] width 974 height 467
click at [120, 235] on div "Location Inclusions:" at bounding box center [114, 197] width 229 height 237
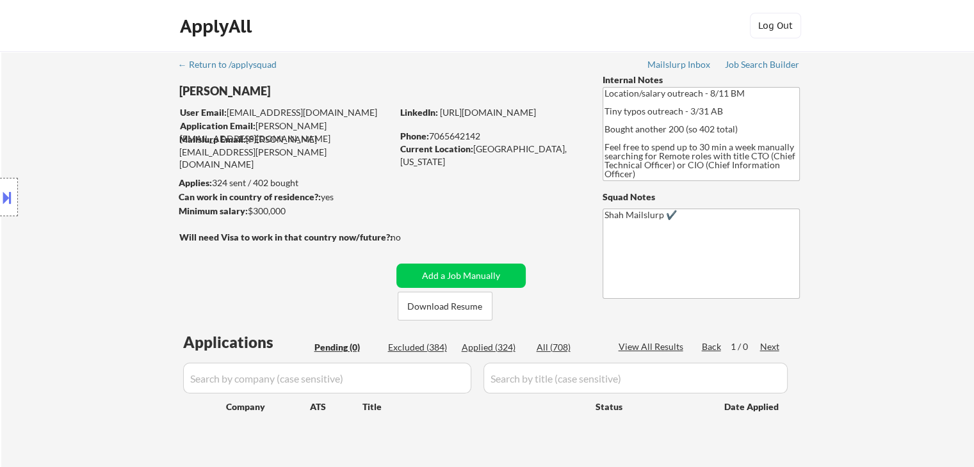
click at [114, 196] on div "Location Inclusions:" at bounding box center [114, 197] width 229 height 237
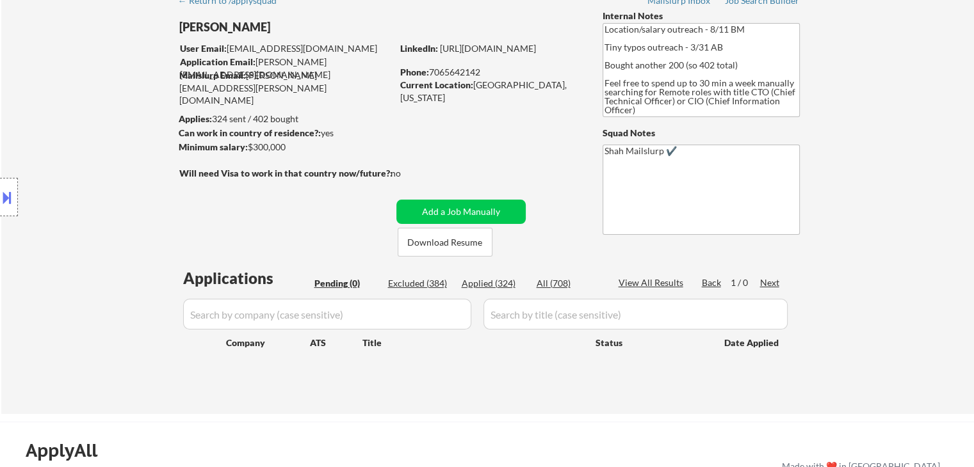
click at [103, 195] on div "Location Inclusions:" at bounding box center [114, 197] width 229 height 237
